Goal: Information Seeking & Learning: Compare options

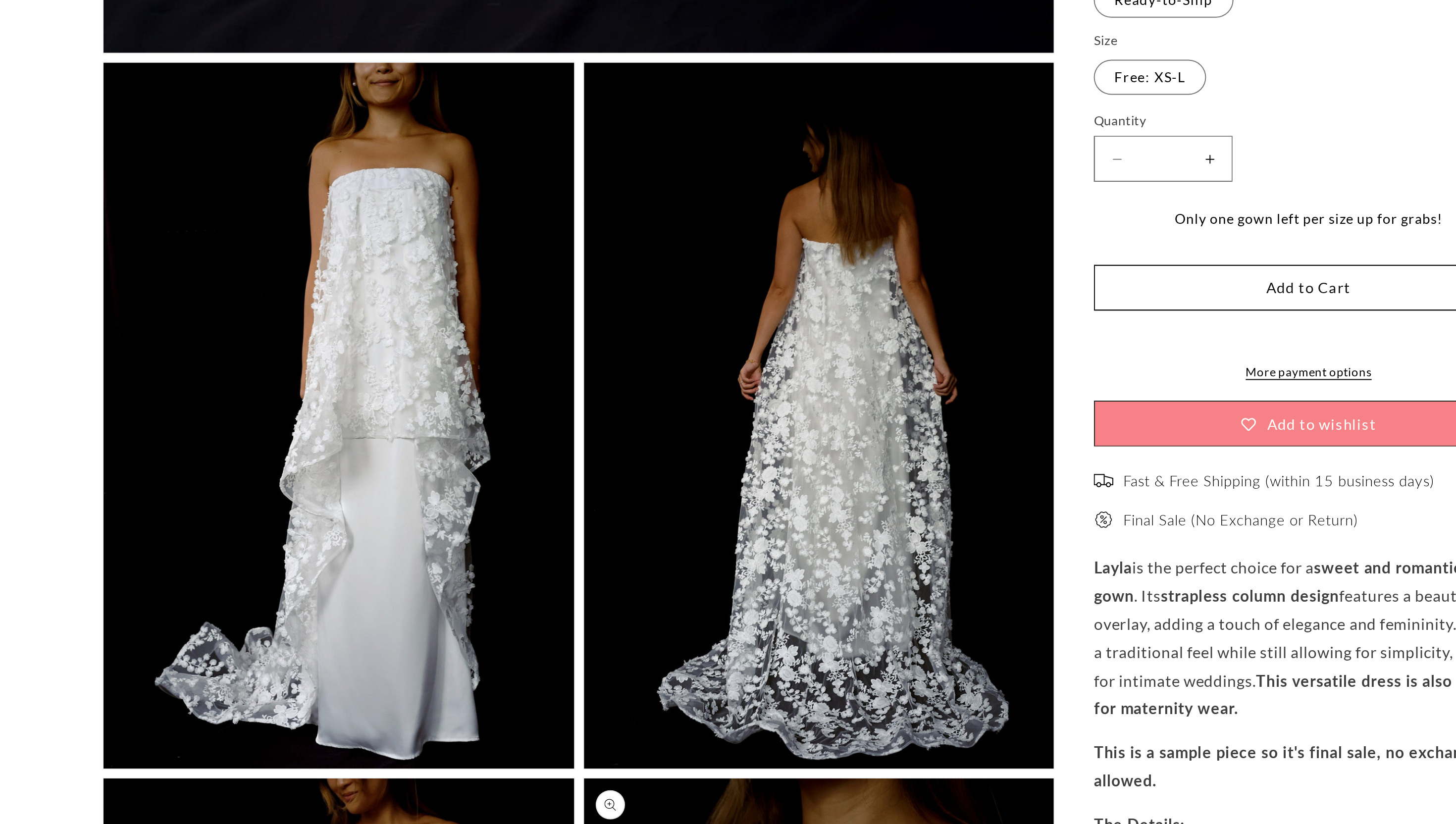
scroll to position [0, 273]
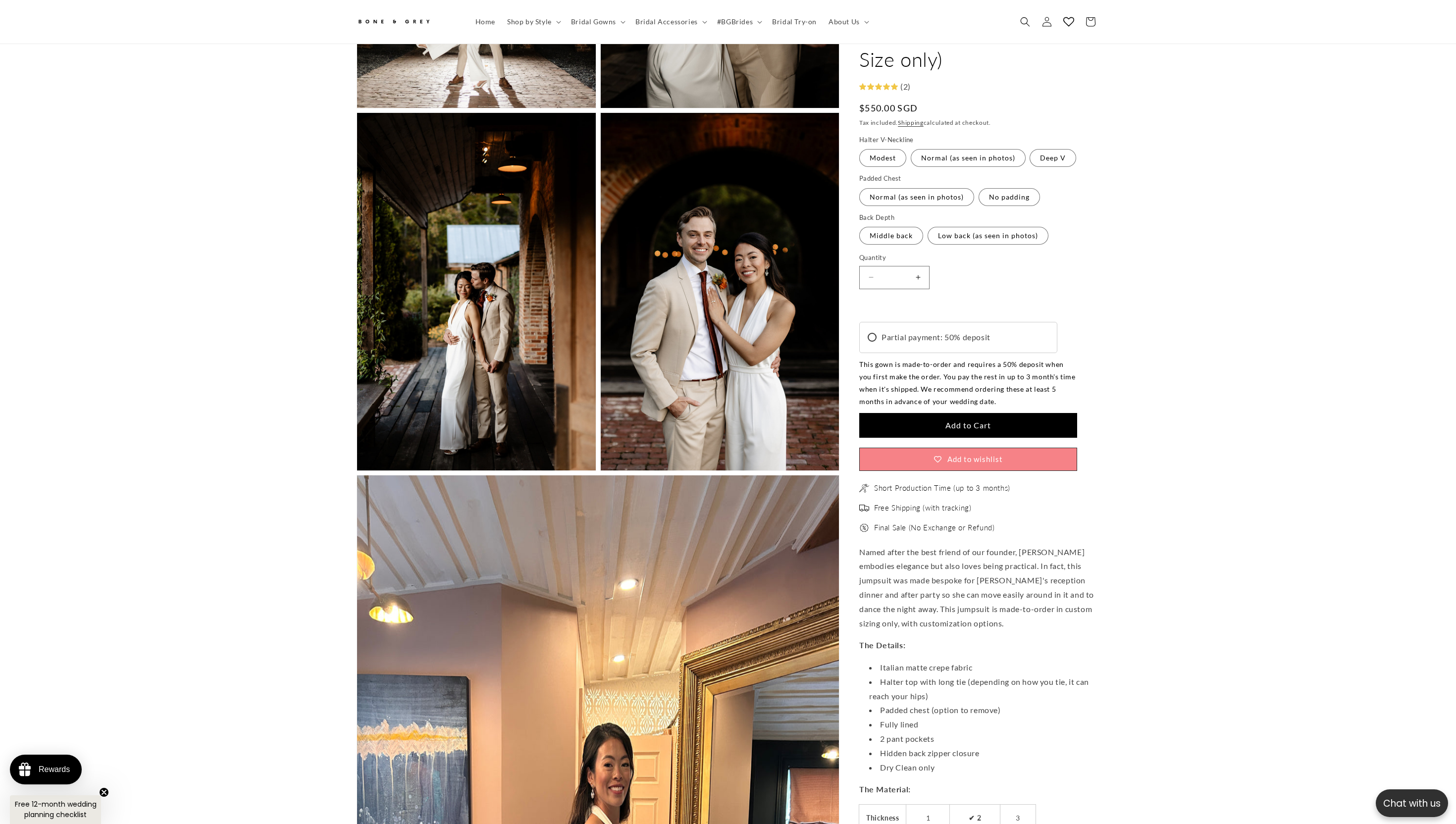
scroll to position [0, 273]
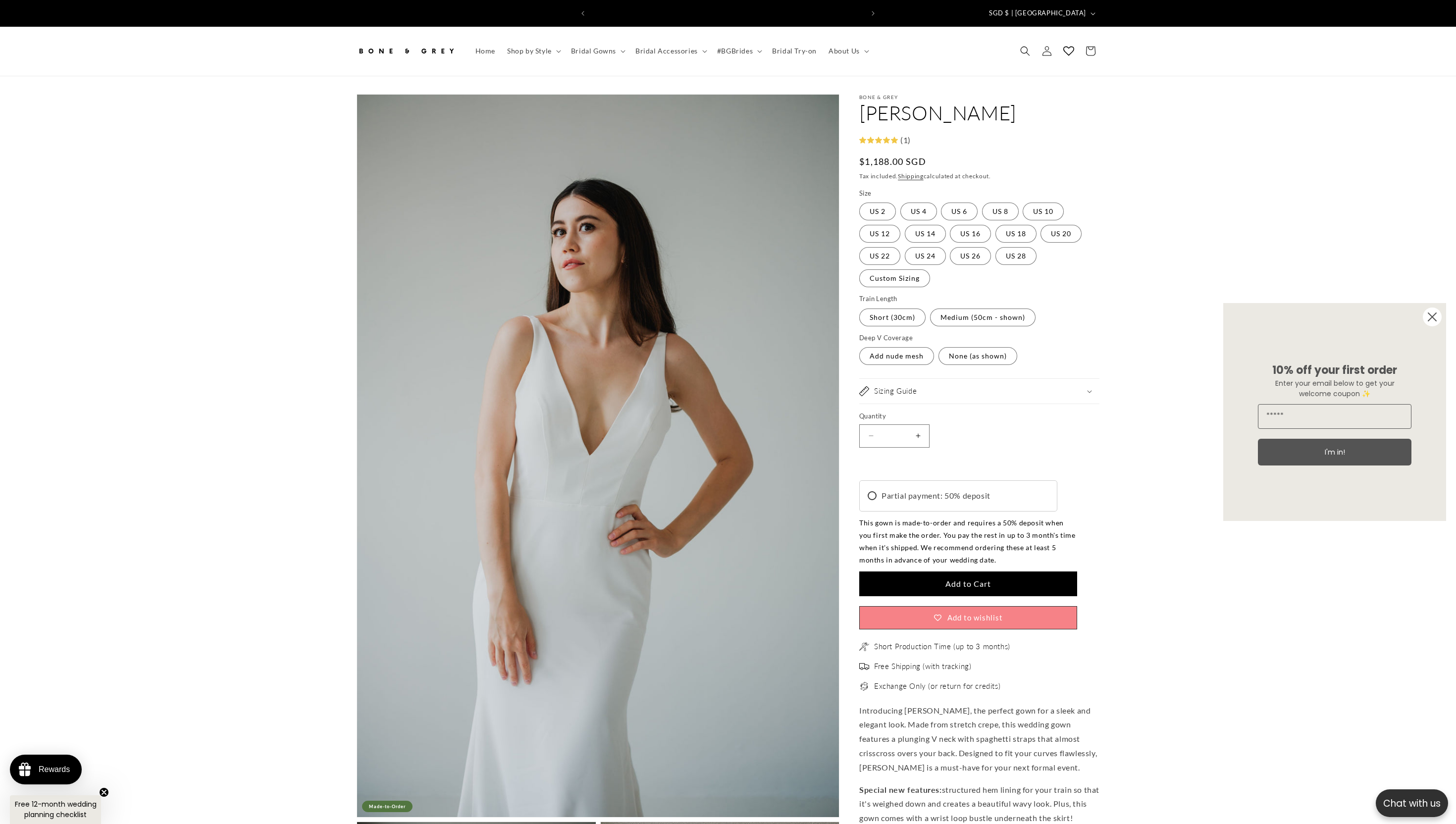
scroll to position [0, 545]
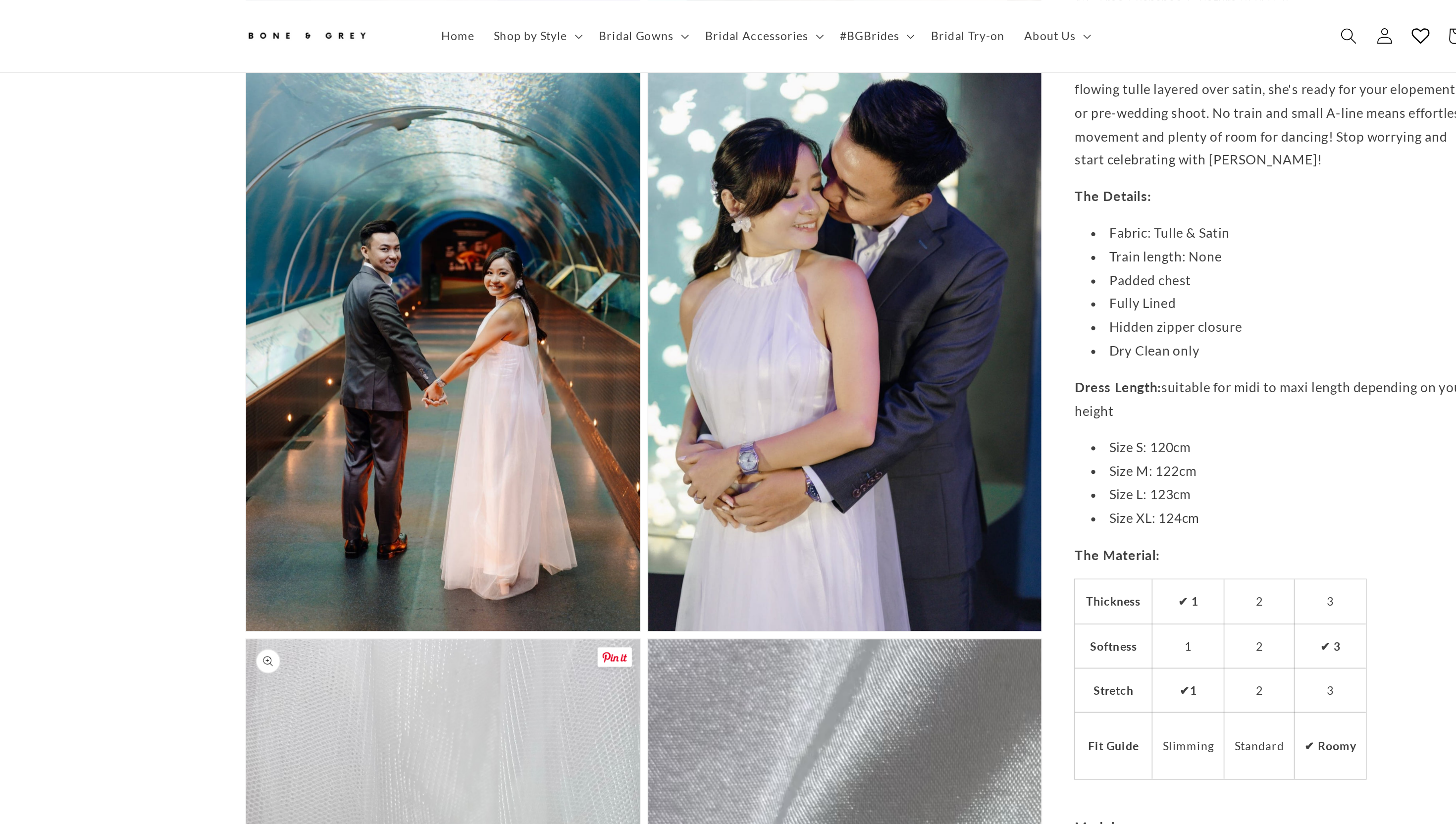
scroll to position [1851, 0]
